Goal: Task Accomplishment & Management: Use online tool/utility

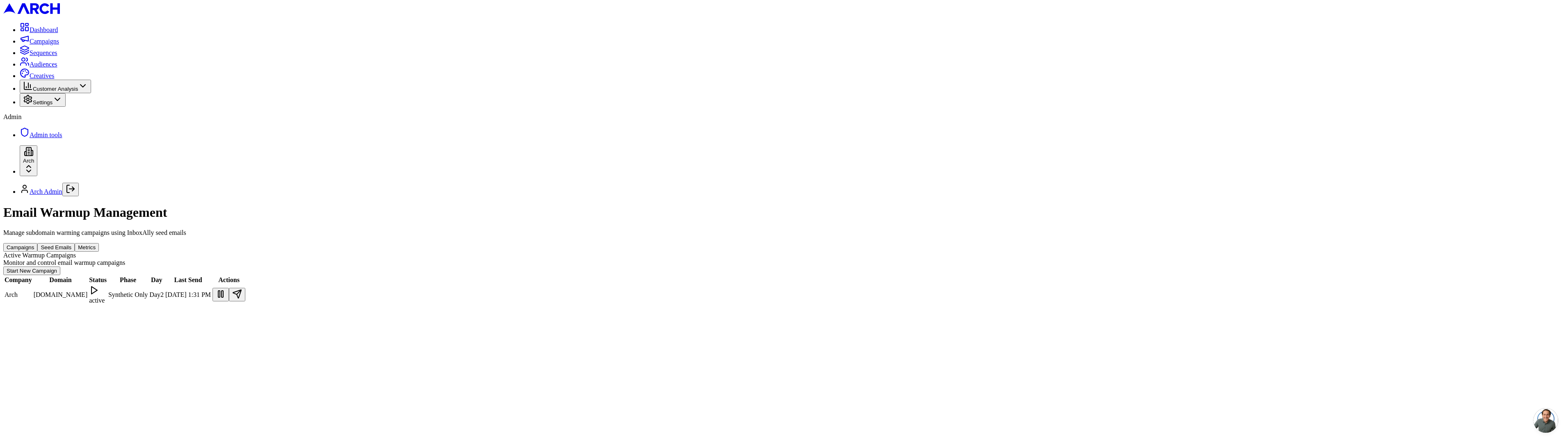
click at [245, 288] on button at bounding box center [237, 294] width 16 height 13
click at [845, 243] on div "Campaigns Seed Emails Metrics" at bounding box center [783, 247] width 1561 height 9
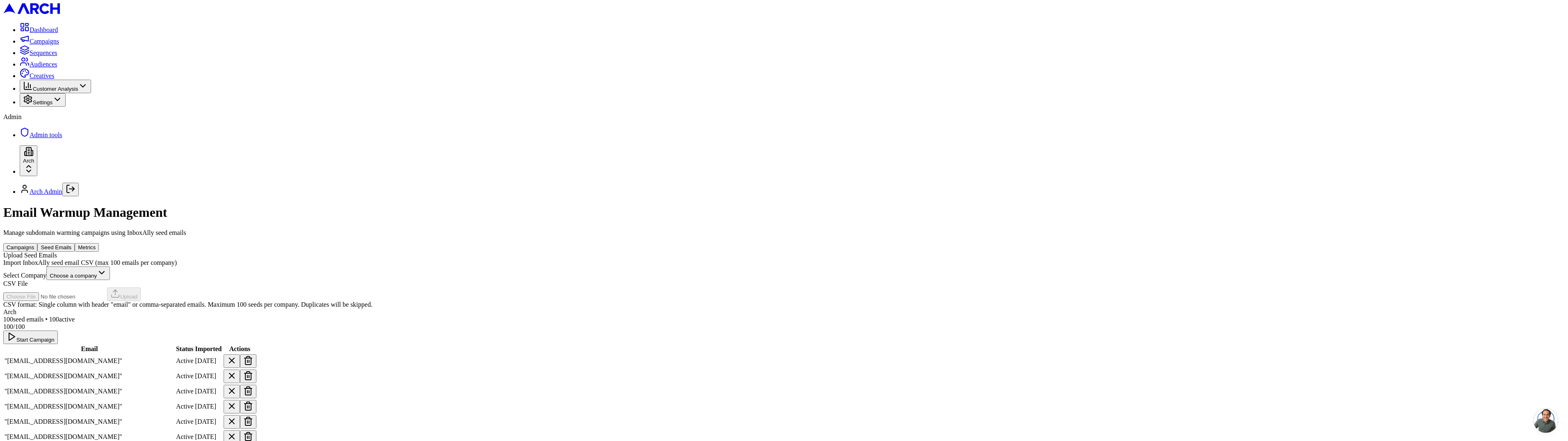
click at [75, 243] on button "Seed Emails" at bounding box center [55, 247] width 37 height 9
click at [99, 243] on button "Metrics" at bounding box center [87, 247] width 24 height 9
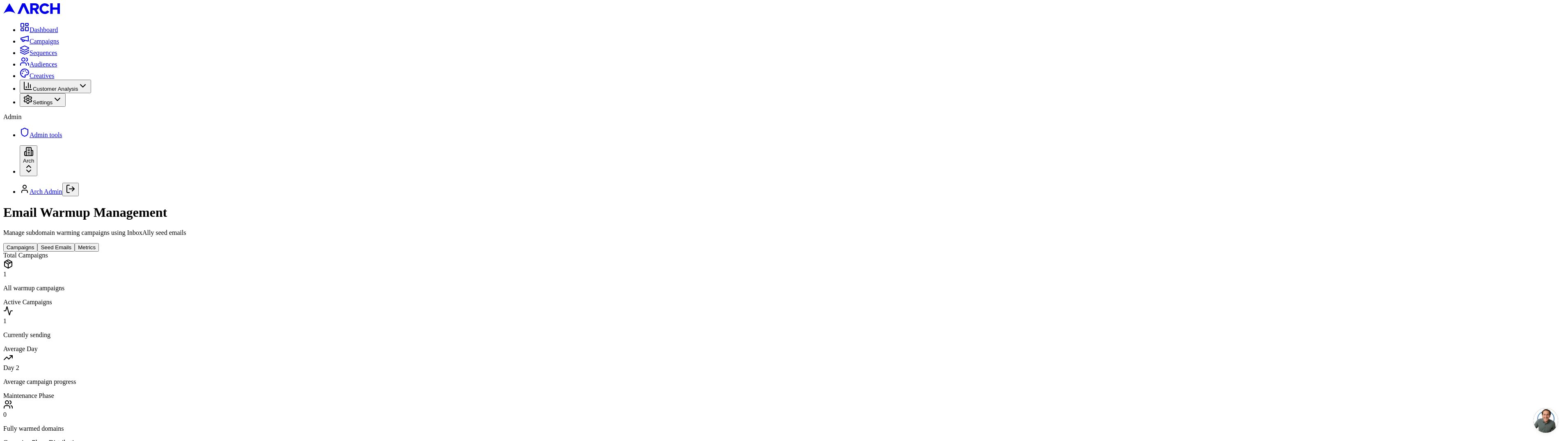
click at [424, 205] on div "Email Warmup Management Manage subdomain warming campaigns using InboxAlly seed…" at bounding box center [783, 395] width 1561 height 381
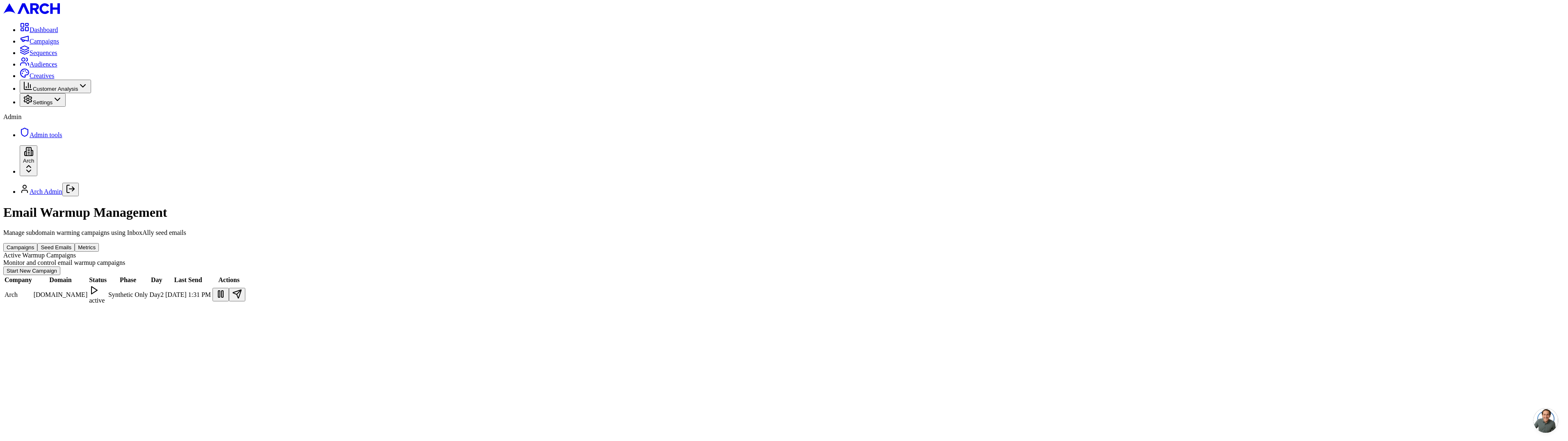
click at [479, 205] on div "Email Warmup Management Manage subdomain warming campaigns using InboxAlly seed…" at bounding box center [783, 255] width 1561 height 100
click at [75, 243] on button "Seed Emails" at bounding box center [55, 247] width 37 height 9
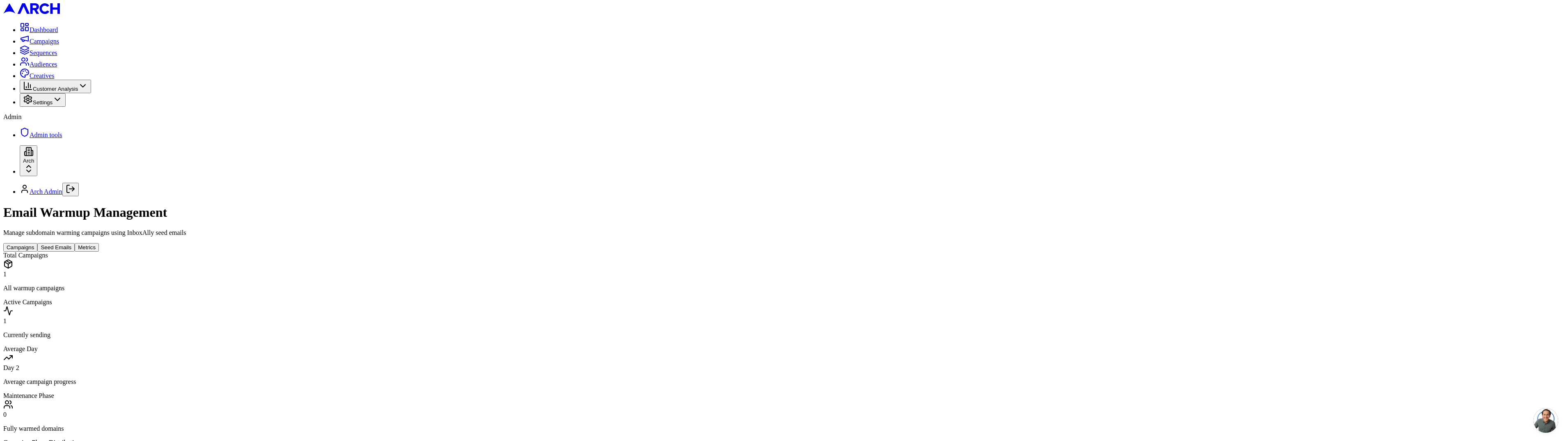
click at [99, 243] on button "Metrics" at bounding box center [87, 247] width 24 height 9
click at [37, 243] on button "Campaigns" at bounding box center [20, 247] width 34 height 9
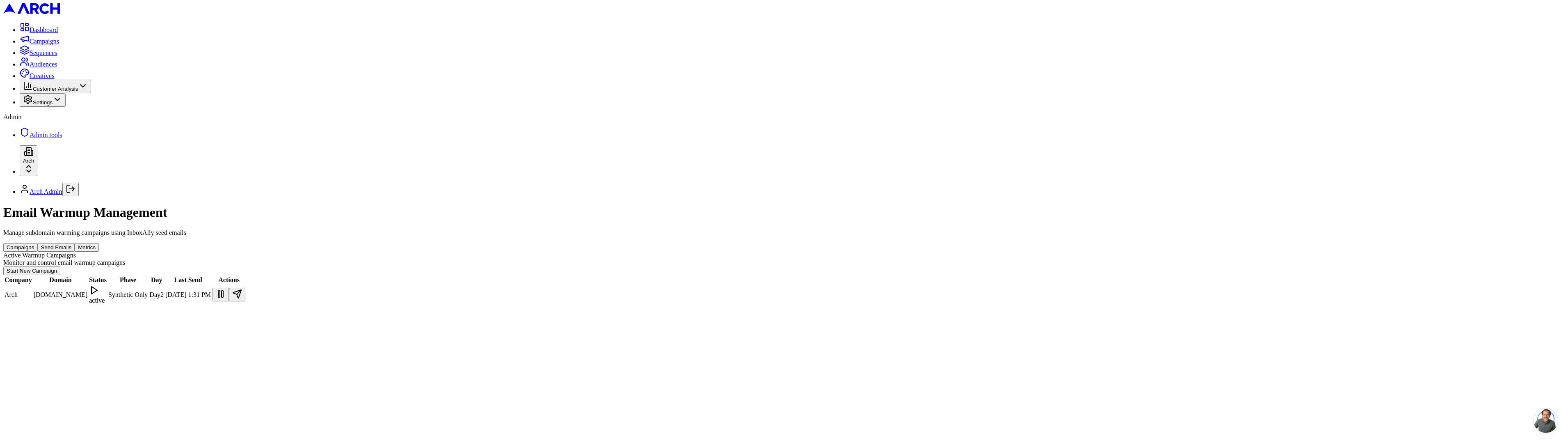
click at [32, 285] on td "Arch" at bounding box center [18, 295] width 29 height 19
click at [88, 285] on td "getarch.com" at bounding box center [61, 295] width 55 height 19
click at [75, 243] on button "Seed Emails" at bounding box center [55, 247] width 37 height 9
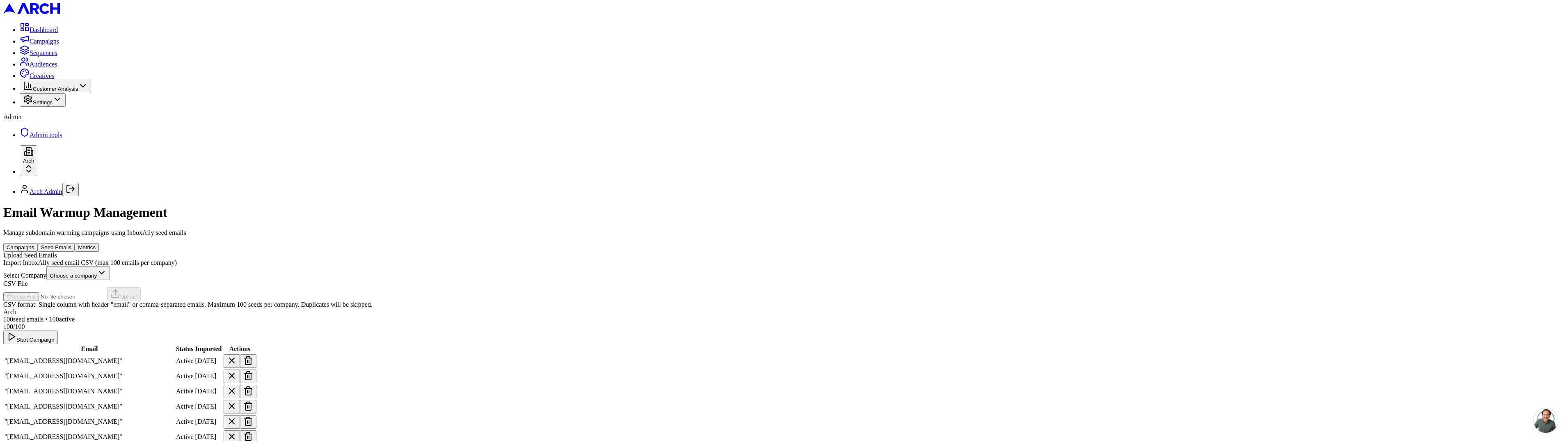
click at [99, 243] on button "Metrics" at bounding box center [87, 247] width 24 height 9
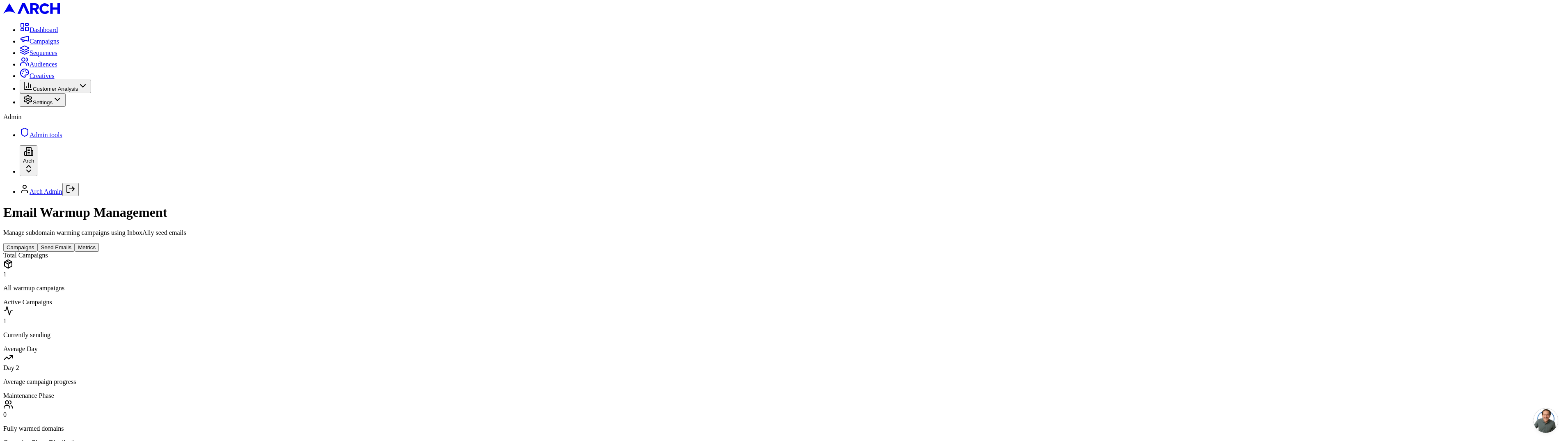
click at [37, 243] on button "Campaigns" at bounding box center [20, 247] width 34 height 9
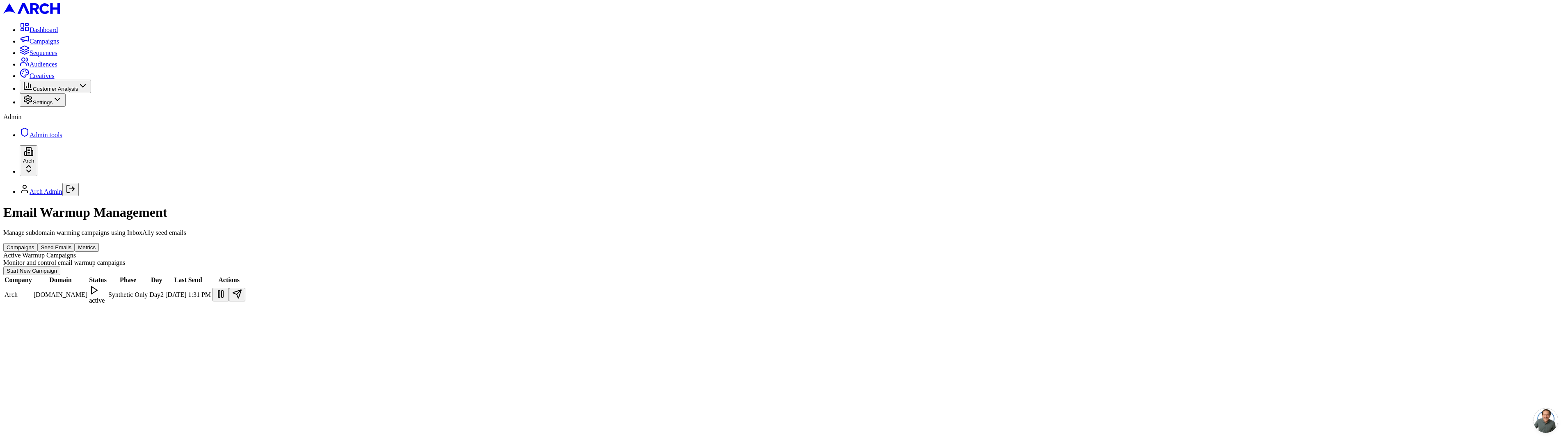
click at [358, 205] on div "Email Warmup Management Manage subdomain warming campaigns using InboxAlly seed…" at bounding box center [783, 255] width 1561 height 100
click at [1026, 243] on div "Campaigns Seed Emails Metrics" at bounding box center [783, 247] width 1561 height 9
click at [99, 243] on button "Metrics" at bounding box center [87, 247] width 24 height 9
click at [336, 210] on div "Email Warmup Management Manage subdomain warming campaigns using InboxAlly seed…" at bounding box center [783, 255] width 1561 height 100
